Goal: Information Seeking & Learning: Learn about a topic

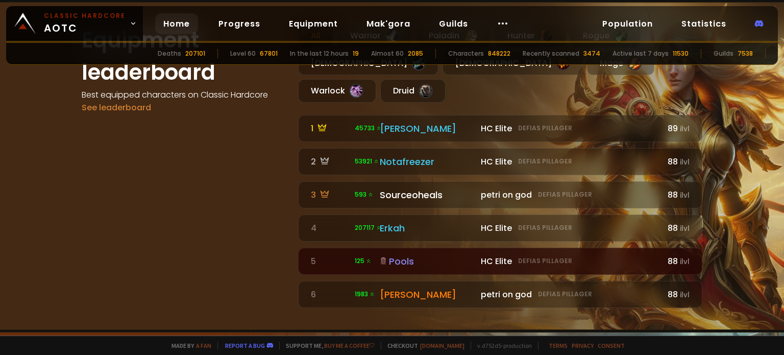
scroll to position [613, 0]
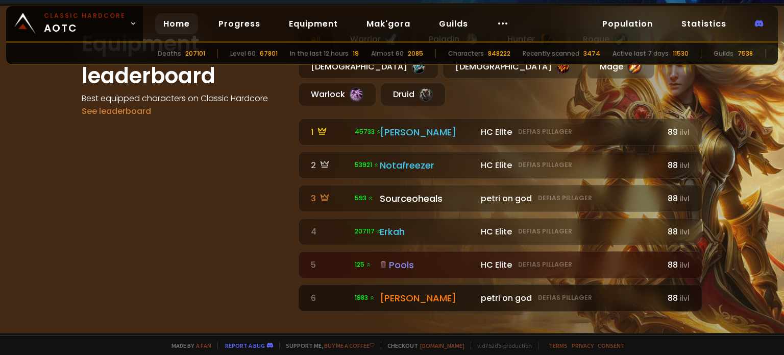
drag, startPoint x: 451, startPoint y: 271, endPoint x: 400, endPoint y: 271, distance: 51.0
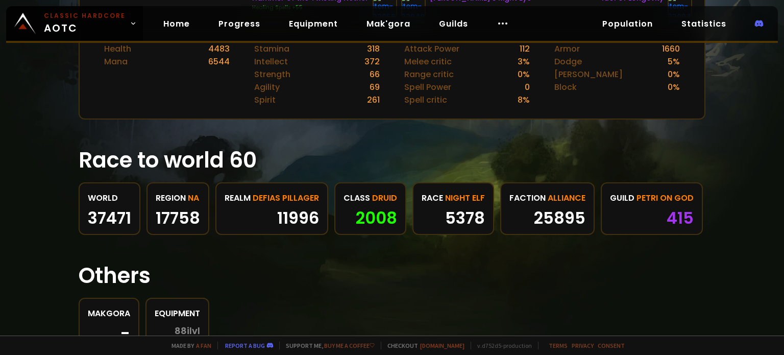
scroll to position [461, 0]
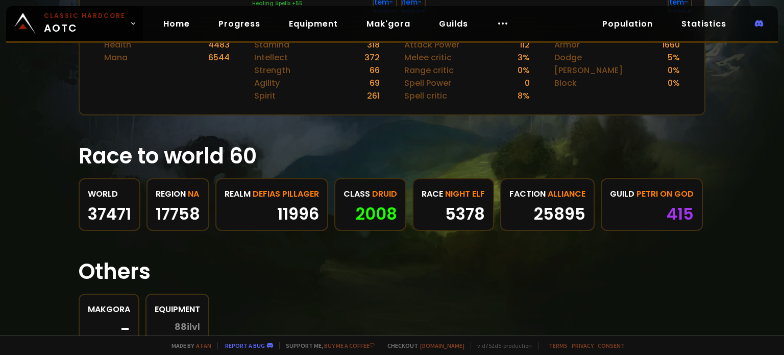
click at [114, 206] on div "37471" at bounding box center [109, 213] width 43 height 15
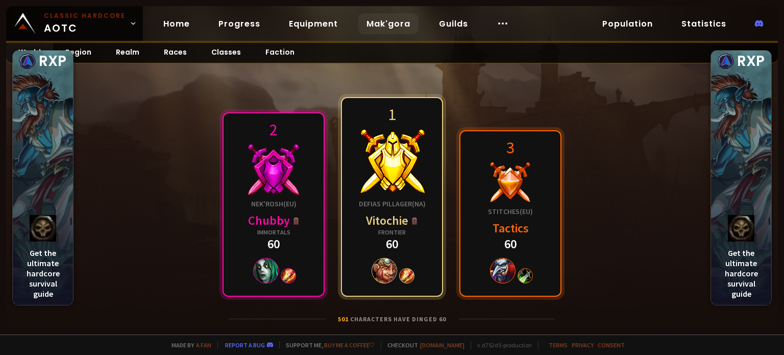
click at [381, 25] on link "Mak'gora" at bounding box center [388, 23] width 60 height 21
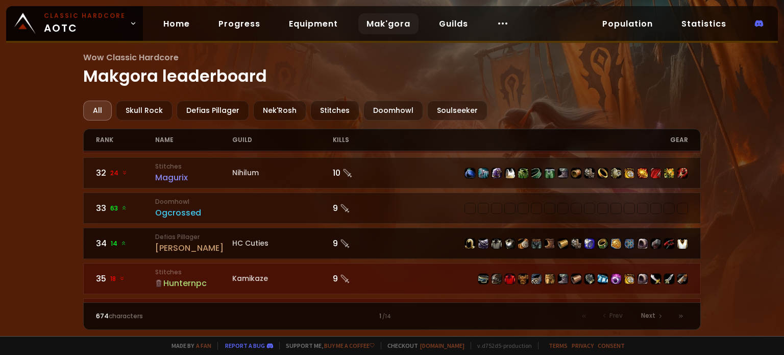
scroll to position [1123, 0]
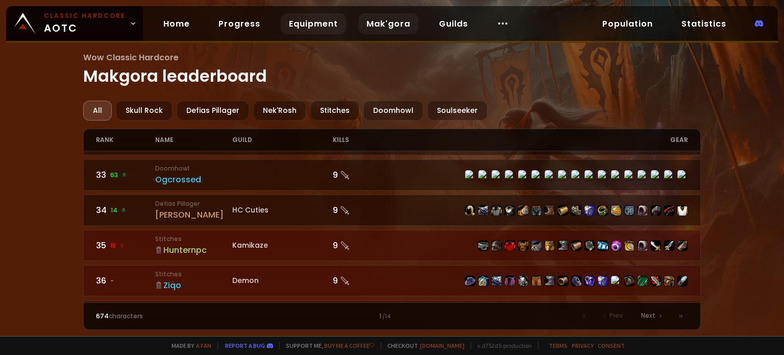
click at [298, 28] on link "Equipment" at bounding box center [313, 23] width 65 height 21
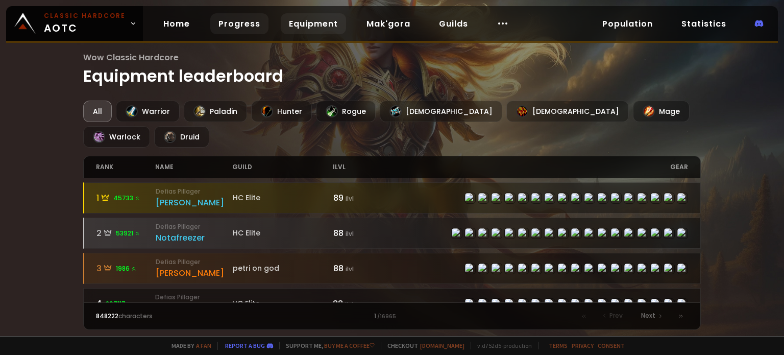
click at [210, 22] on link "Progress" at bounding box center [239, 23] width 58 height 21
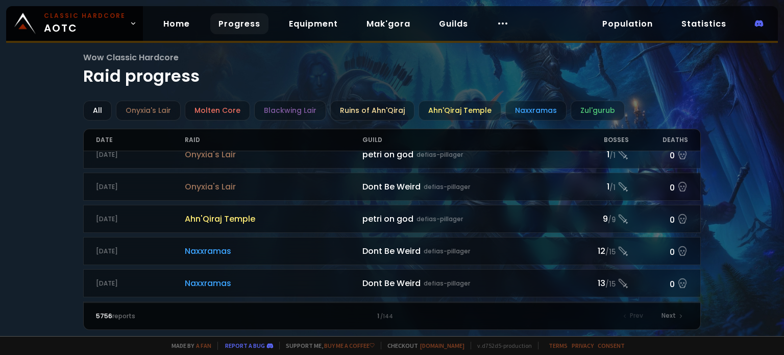
scroll to position [102, 0]
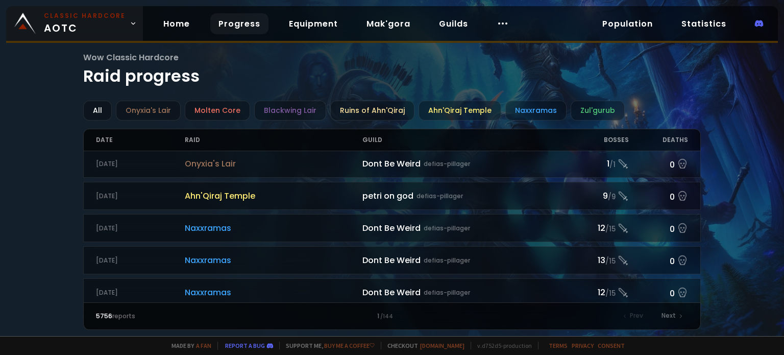
click at [86, 22] on span "Classic Hardcore AOTC" at bounding box center [85, 23] width 82 height 25
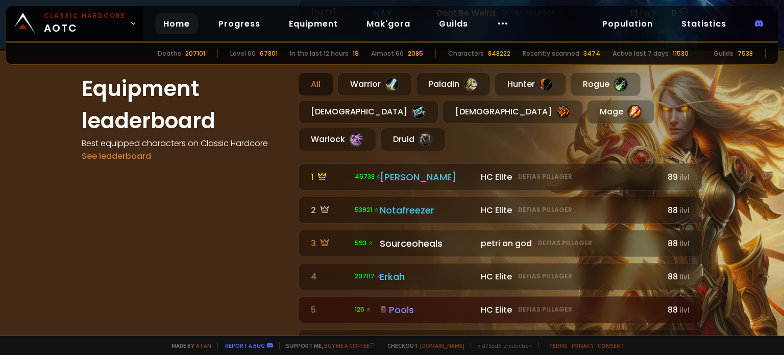
scroll to position [561, 0]
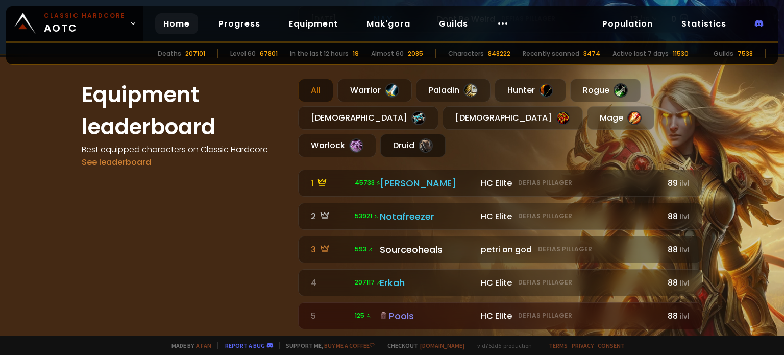
click at [446, 134] on div "Druid" at bounding box center [412, 145] width 65 height 23
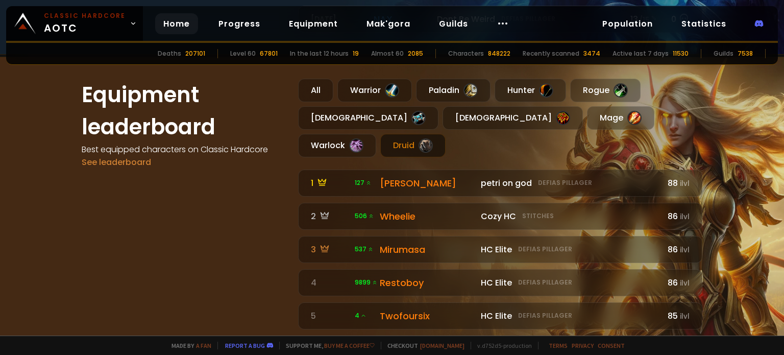
drag, startPoint x: 192, startPoint y: 140, endPoint x: 129, endPoint y: 205, distance: 91.0
click at [129, 205] on div "Equipment leaderboard Best equipped characters on Classic Hardcore See leaderbo…" at bounding box center [184, 221] width 204 height 284
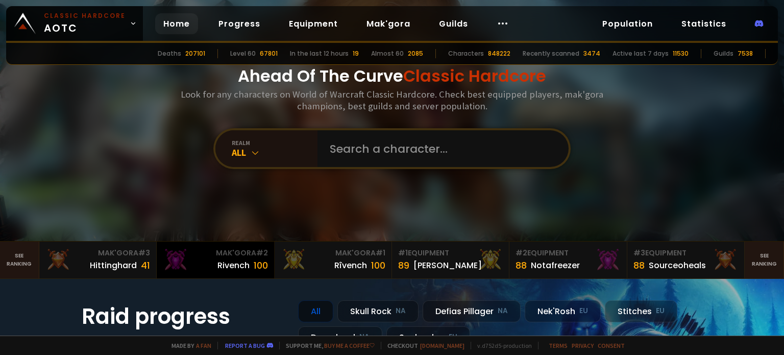
scroll to position [0, 0]
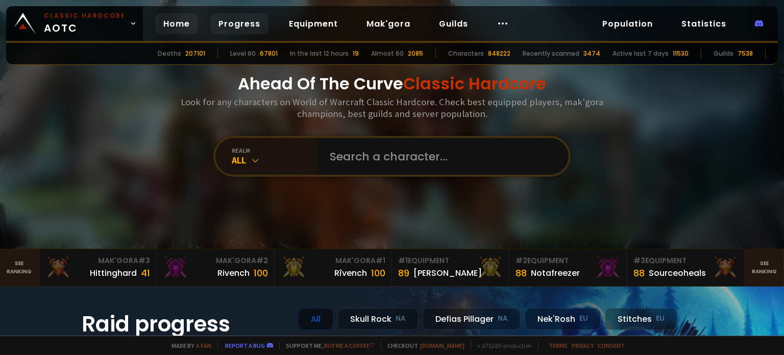
click at [257, 29] on link "Progress" at bounding box center [239, 23] width 58 height 21
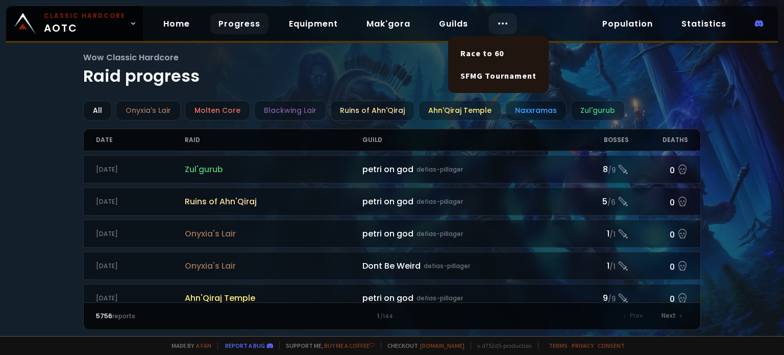
click at [499, 23] on circle at bounding box center [499, 23] width 1 height 1
click at [491, 55] on link "Race to 60" at bounding box center [498, 53] width 88 height 22
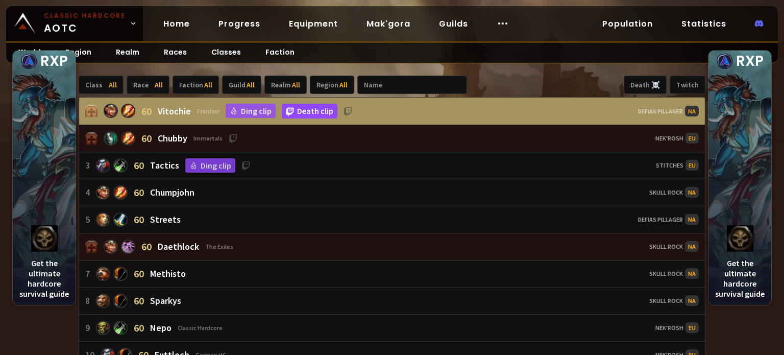
click at [312, 116] on link "Death clip" at bounding box center [310, 111] width 56 height 15
click at [259, 111] on link "Ding clip" at bounding box center [251, 111] width 50 height 14
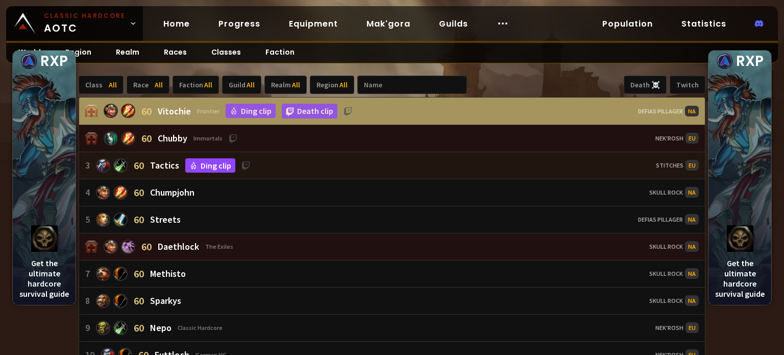
click at [210, 164] on link "Ding clip" at bounding box center [210, 165] width 50 height 14
click at [245, 163] on icon at bounding box center [245, 165] width 9 height 9
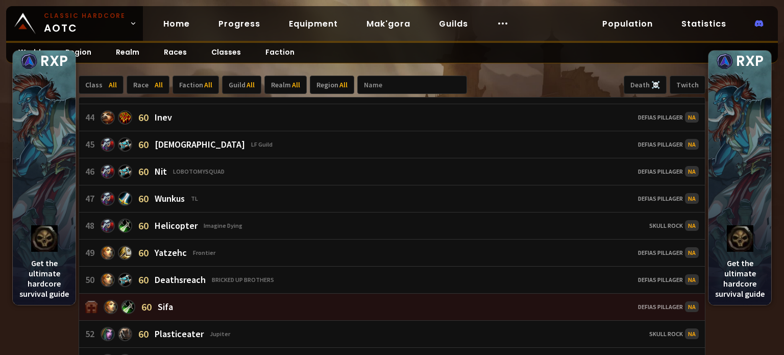
scroll to position [1174, 0]
